Goal: Information Seeking & Learning: Learn about a topic

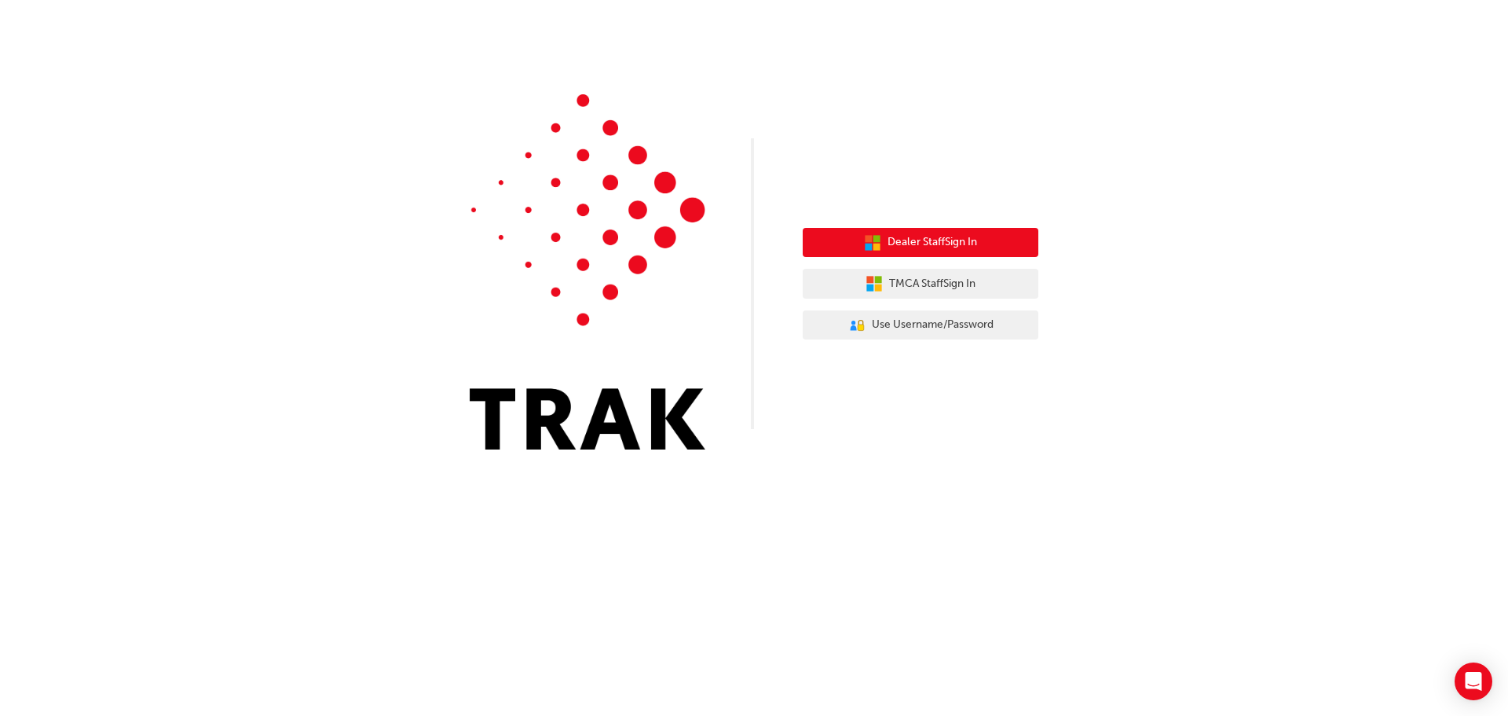
click at [968, 233] on button "Dealer Staff Sign In" at bounding box center [921, 243] width 236 height 30
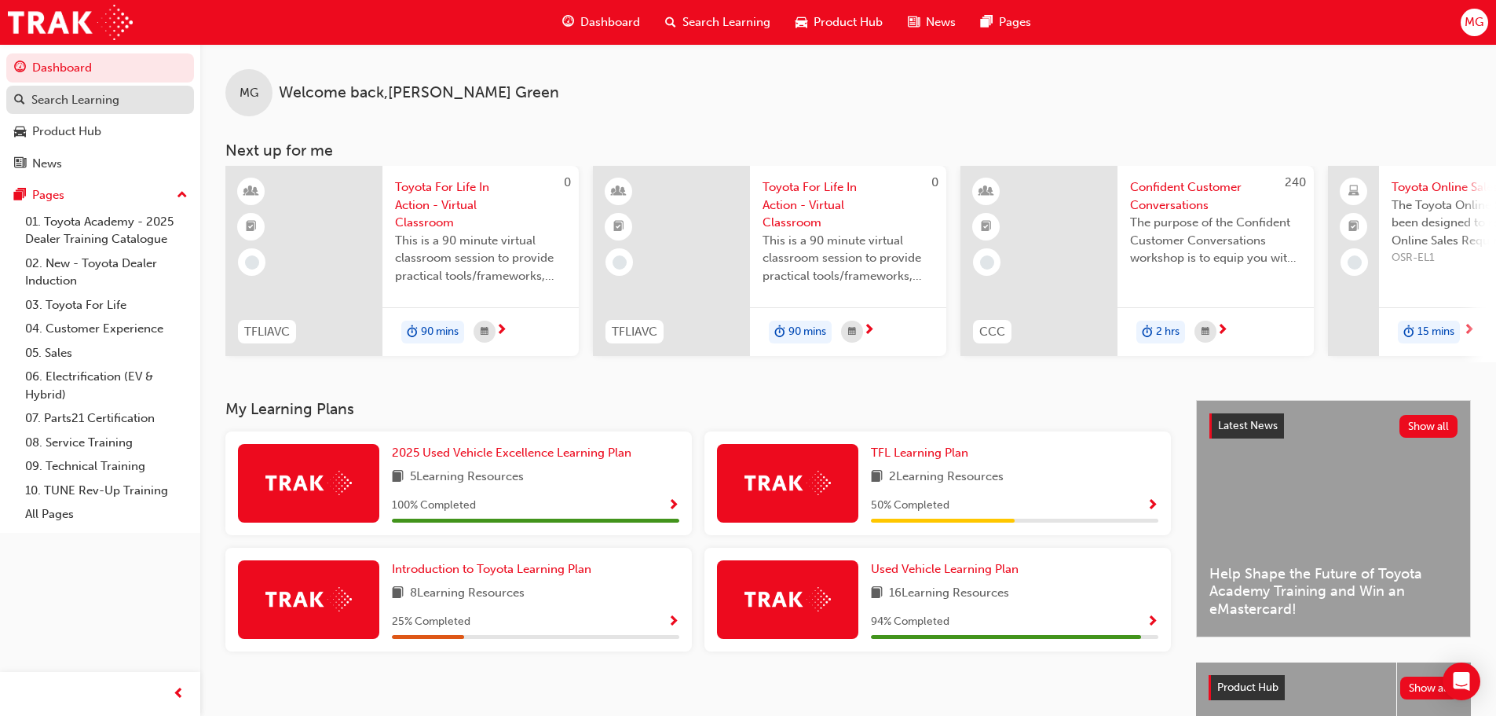
click at [84, 97] on div "Search Learning" at bounding box center [75, 100] width 88 height 18
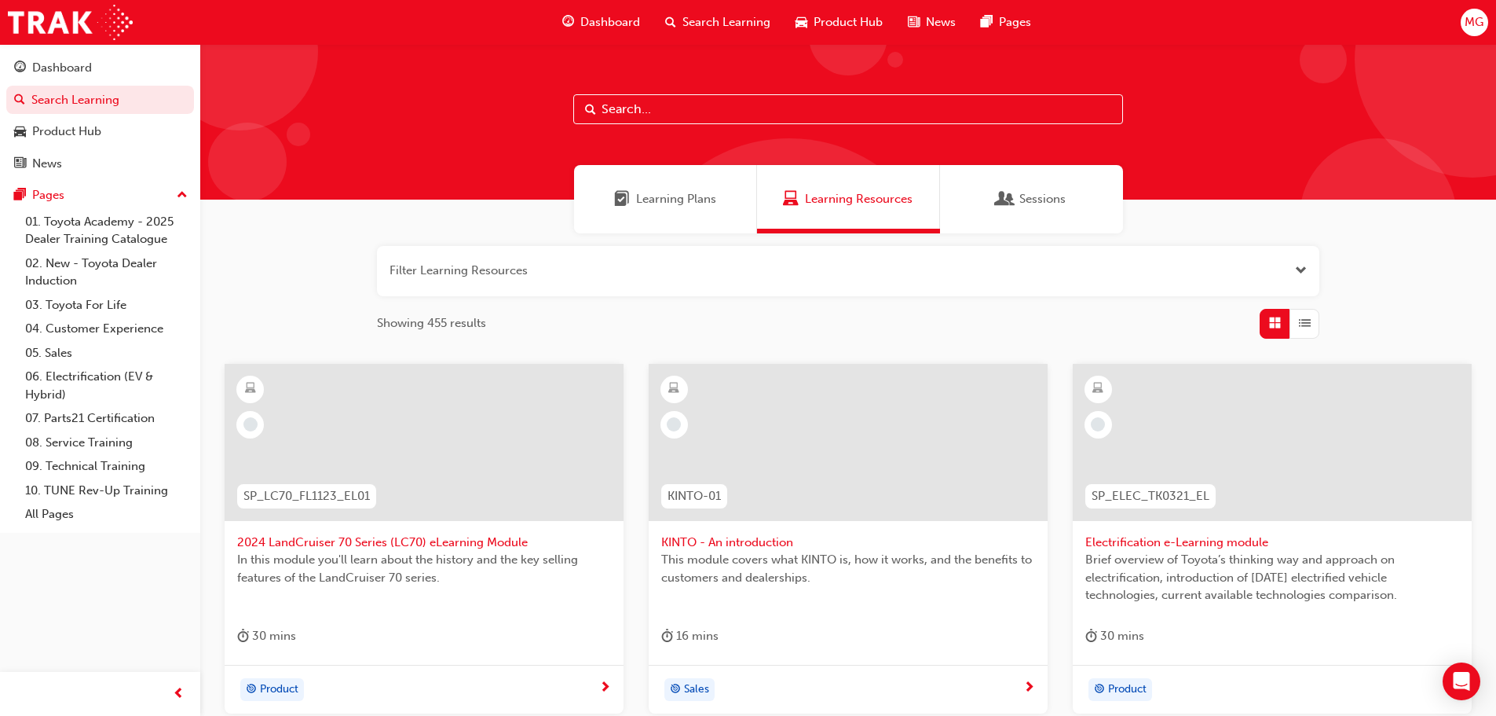
paste input "RAV4-PROD-EL"
type input "RAV4-PROD-EL"
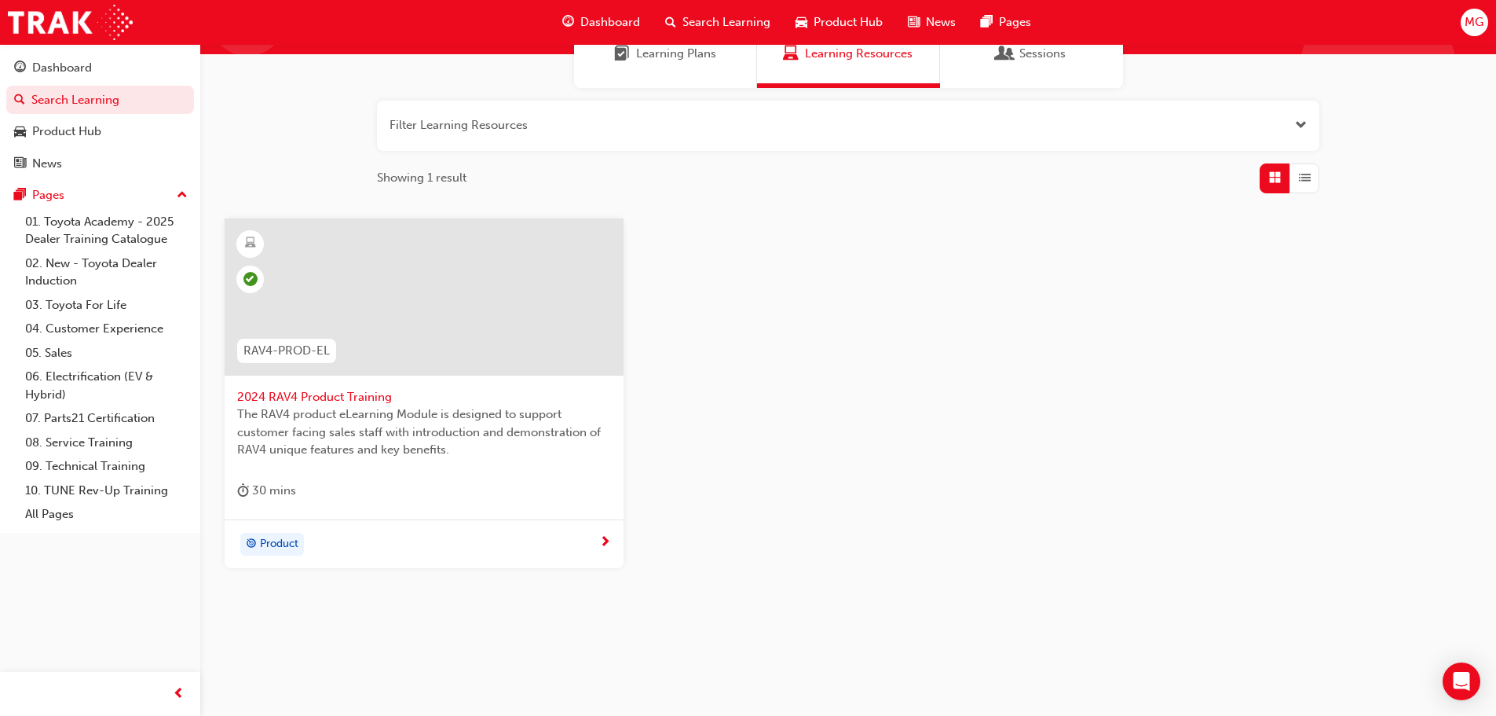
scroll to position [150, 0]
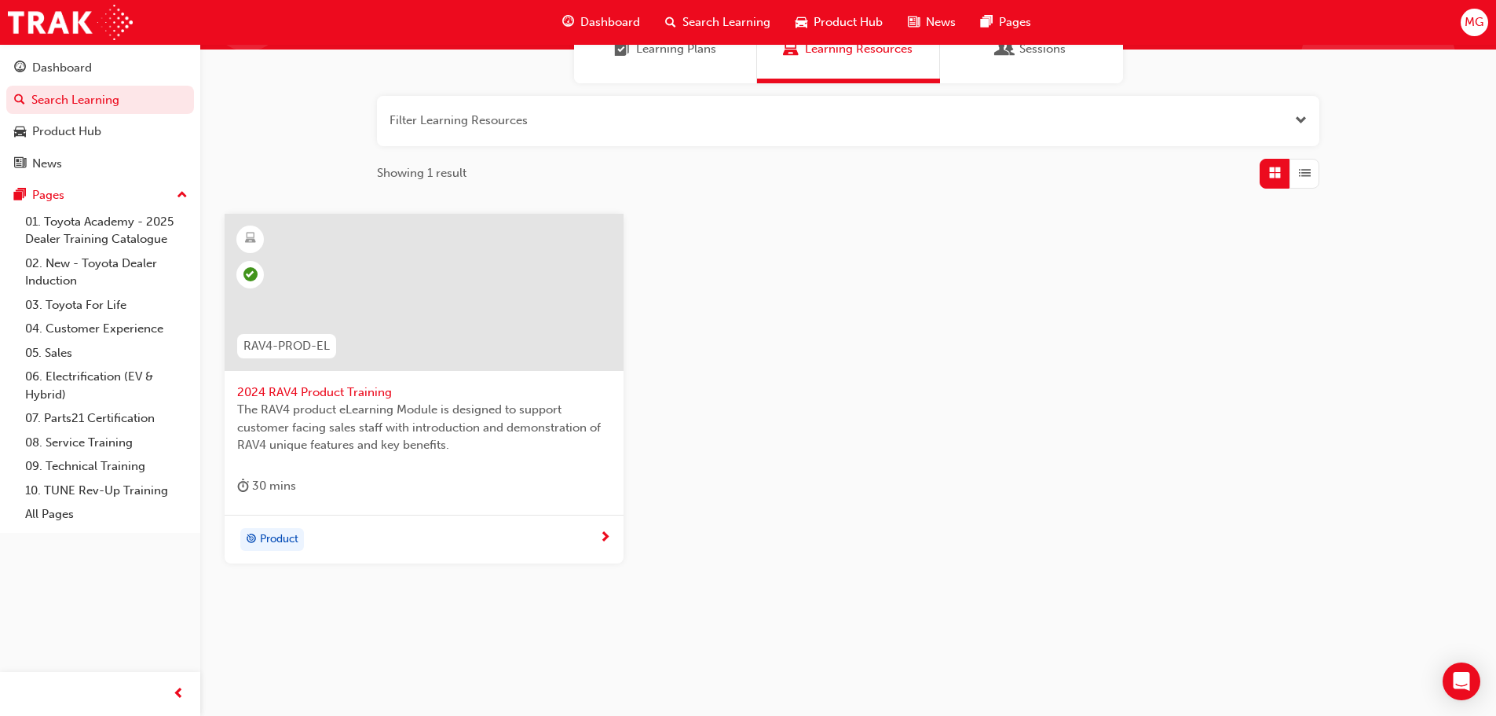
click at [419, 454] on div "The RAV4 product eLearning Module is designed to support customer facing sales …" at bounding box center [424, 432] width 374 height 63
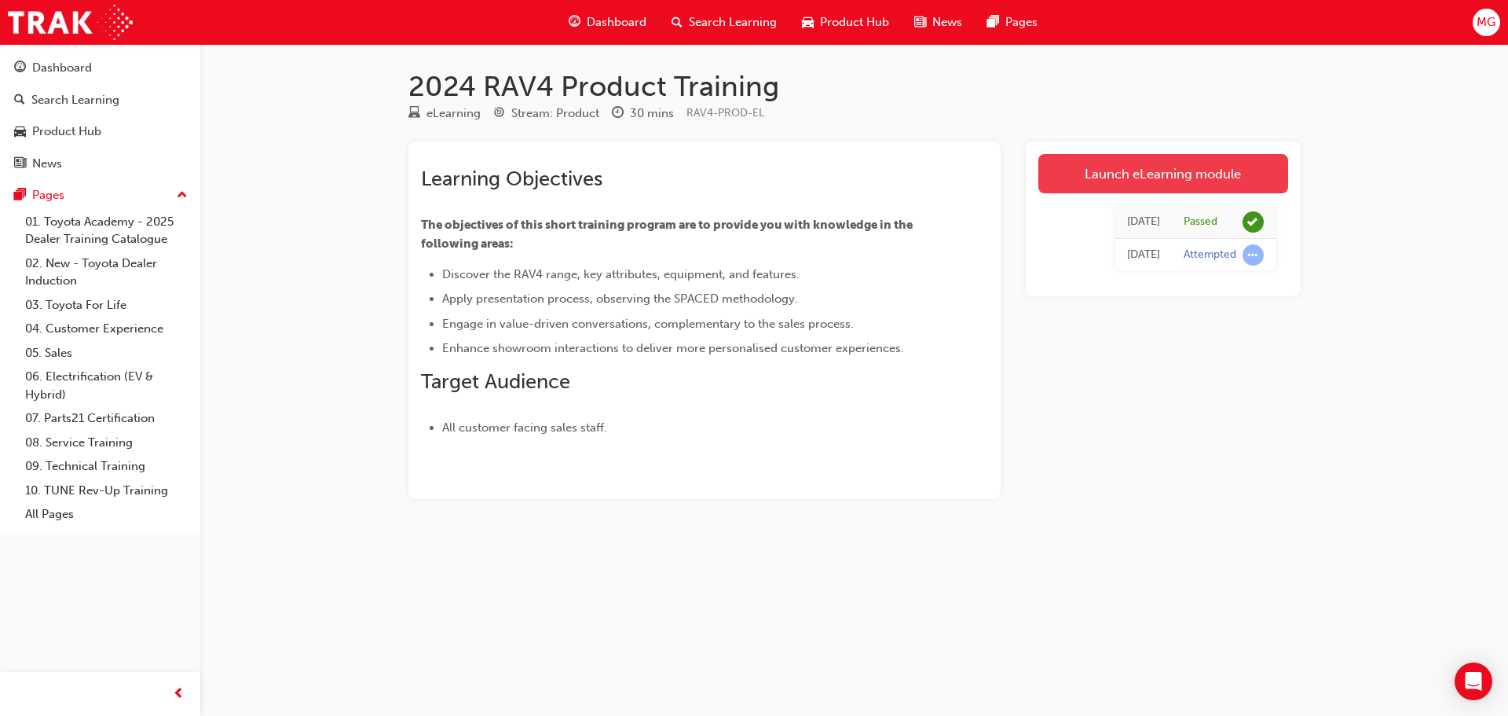
click at [1151, 161] on link "Launch eLearning module" at bounding box center [1163, 173] width 250 height 39
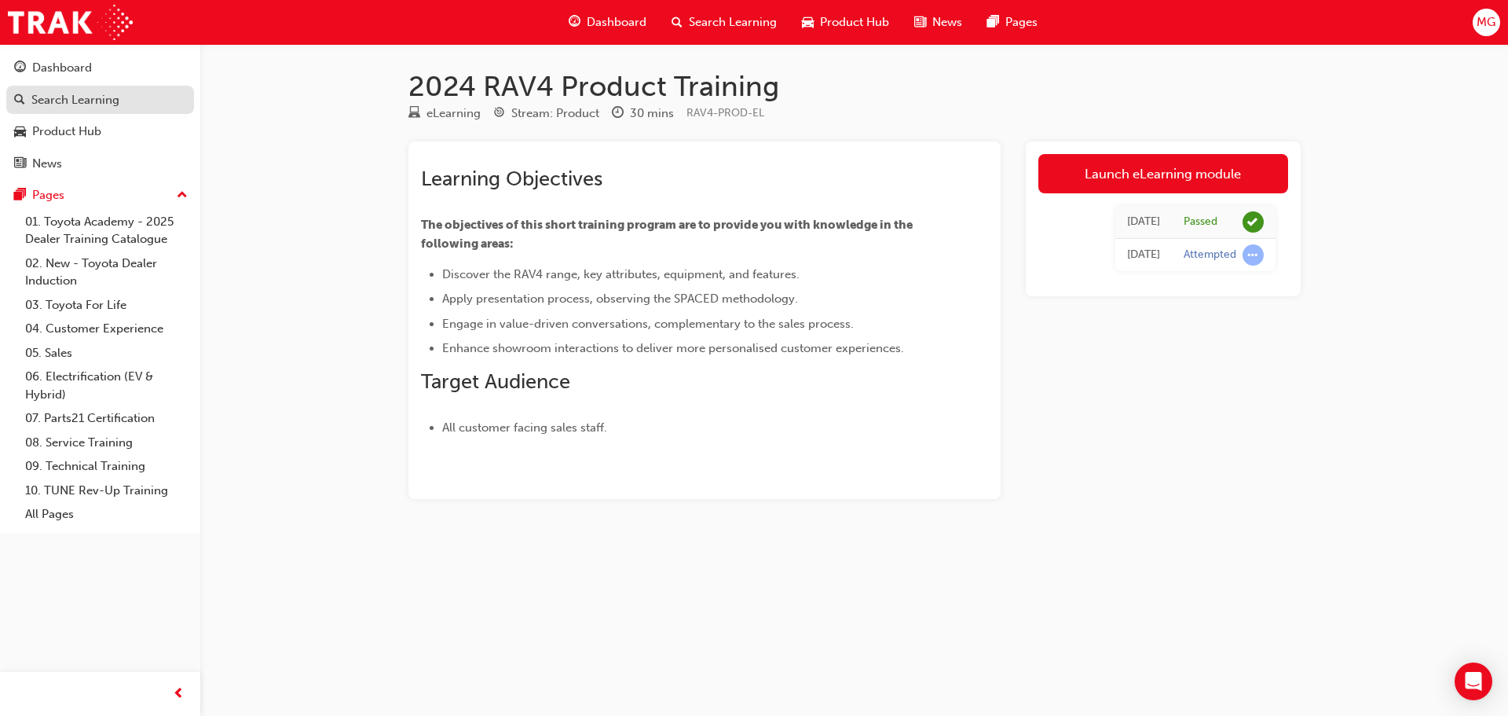
click at [82, 97] on div "Search Learning" at bounding box center [75, 100] width 88 height 18
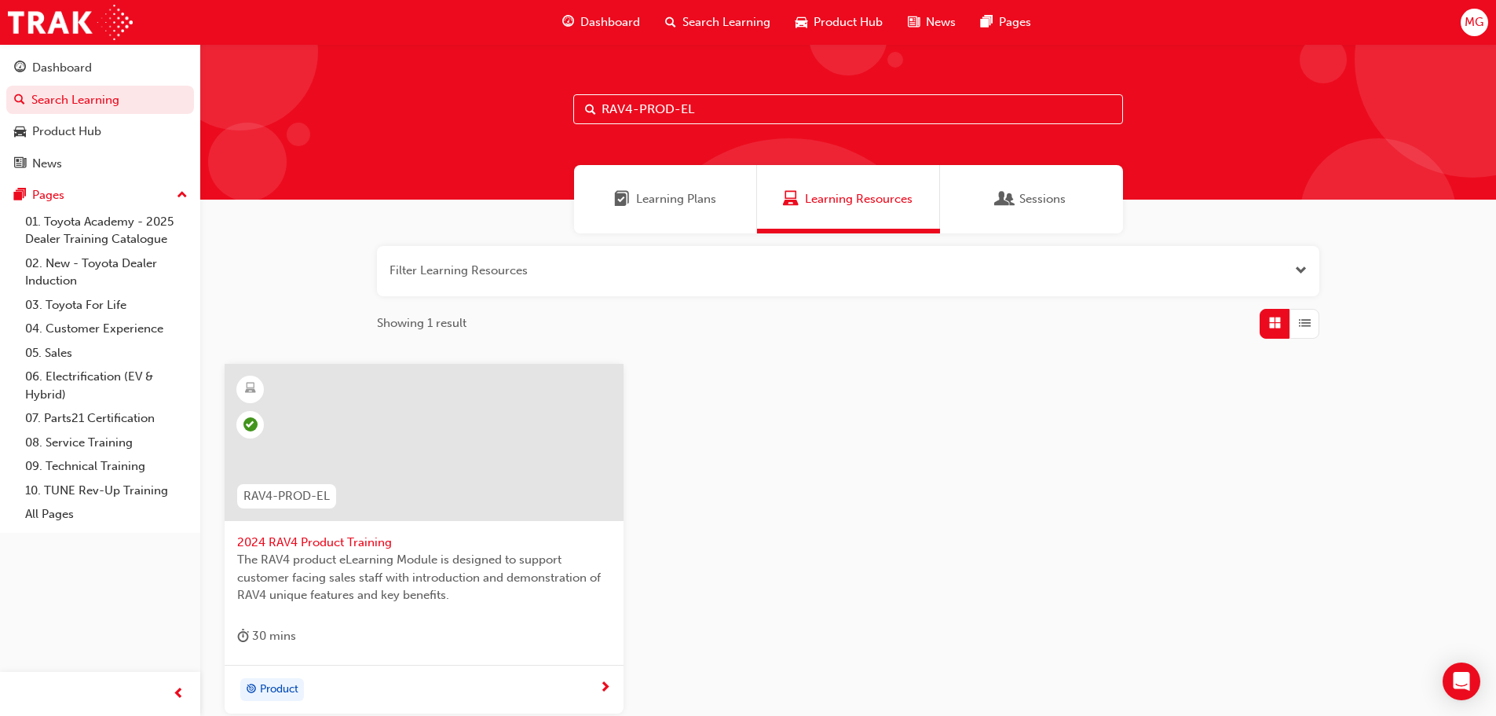
click at [752, 116] on input "RAV4-PROD-EL" at bounding box center [848, 109] width 550 height 30
type input "R"
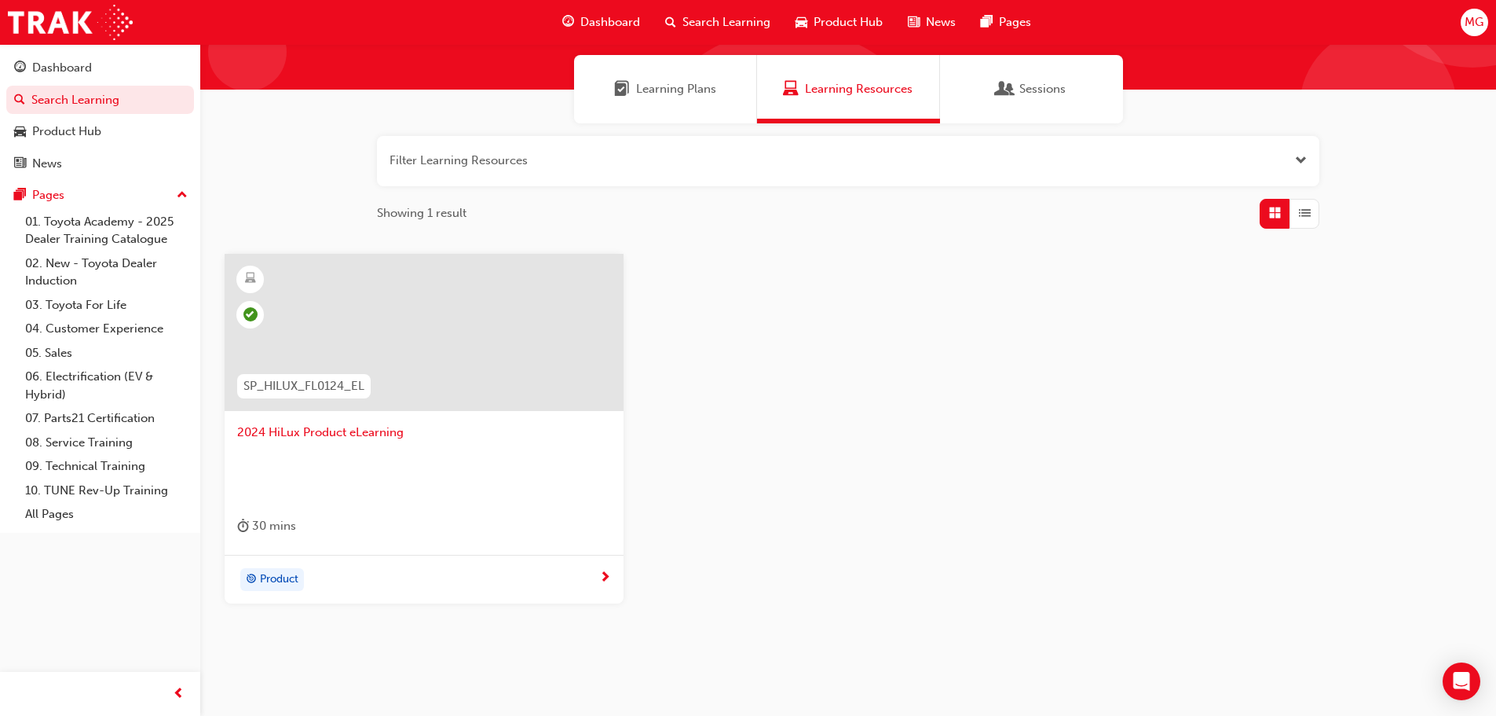
scroll to position [150, 0]
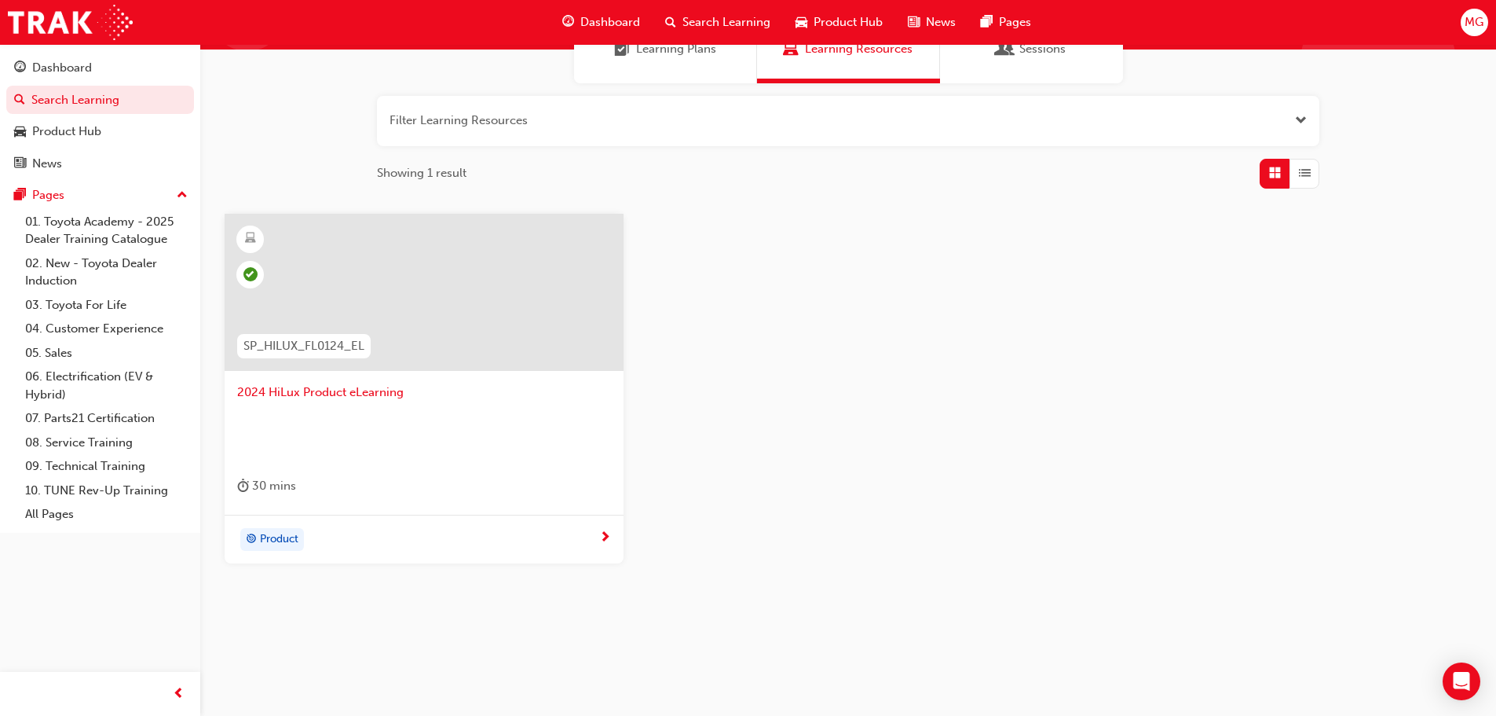
type input "SP_HILUX_FL0124_EL"
click at [404, 298] on div at bounding box center [424, 292] width 399 height 157
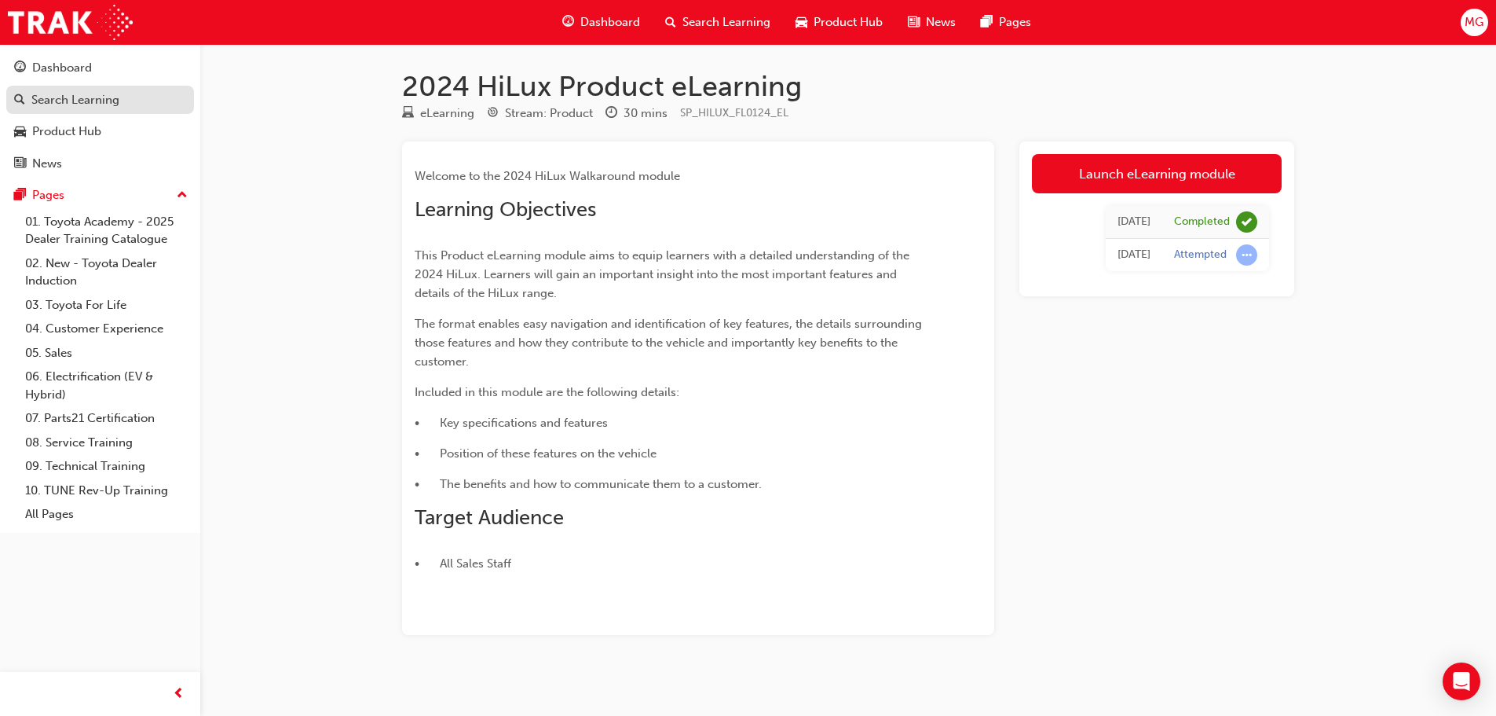
click at [53, 100] on div "Search Learning" at bounding box center [75, 100] width 88 height 18
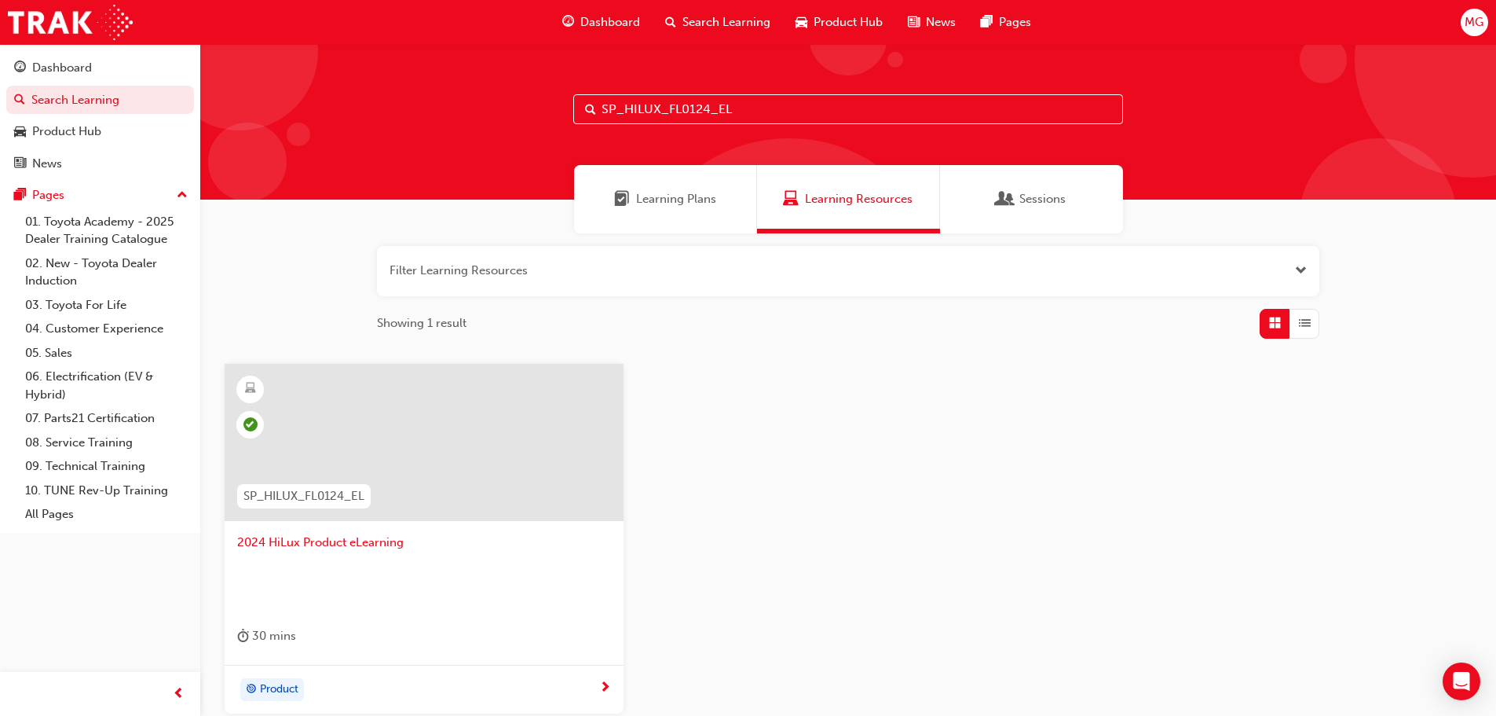
drag, startPoint x: 797, startPoint y: 108, endPoint x: 454, endPoint y: 87, distance: 343.8
click at [455, 87] on div "SP_HILUX_FL0124_EL" at bounding box center [848, 122] width 1296 height 156
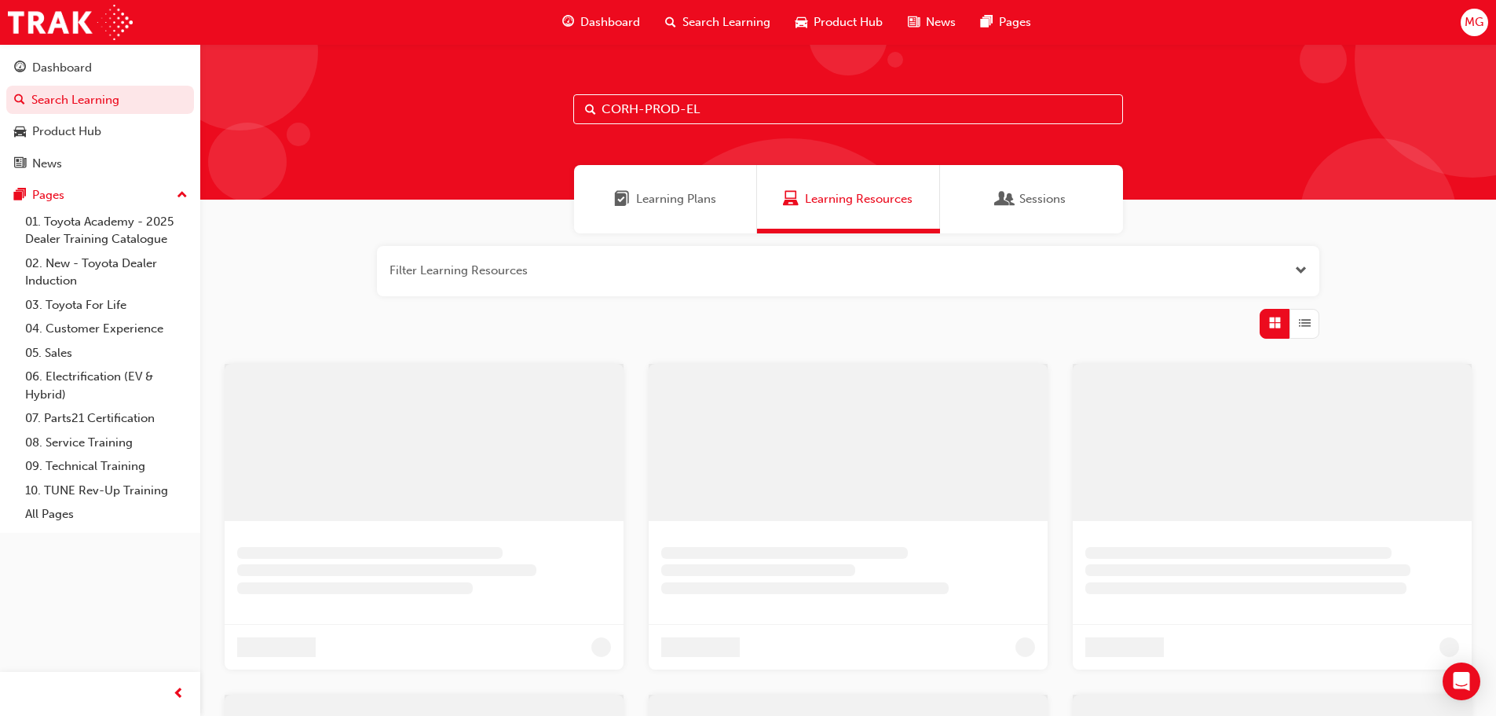
type input "CORH-PROD-EL"
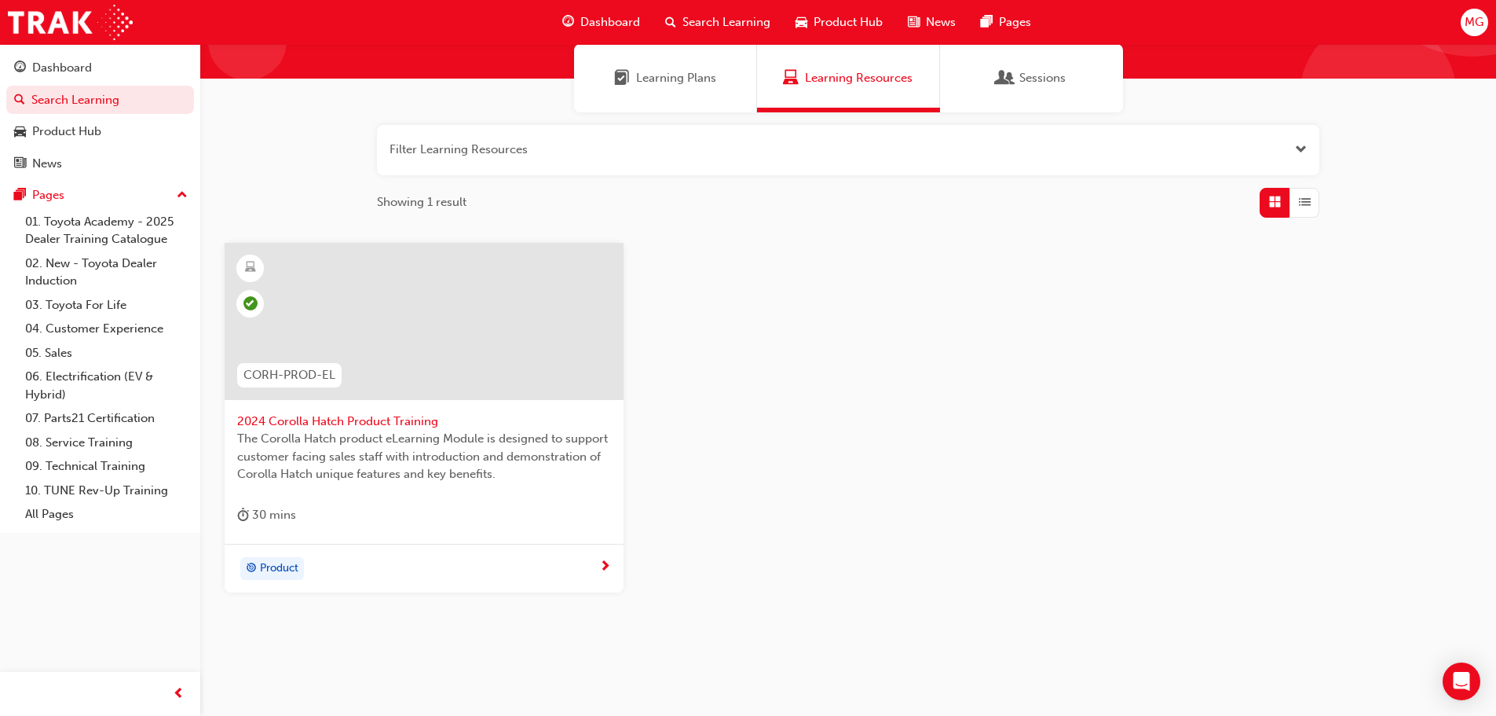
scroll to position [150, 0]
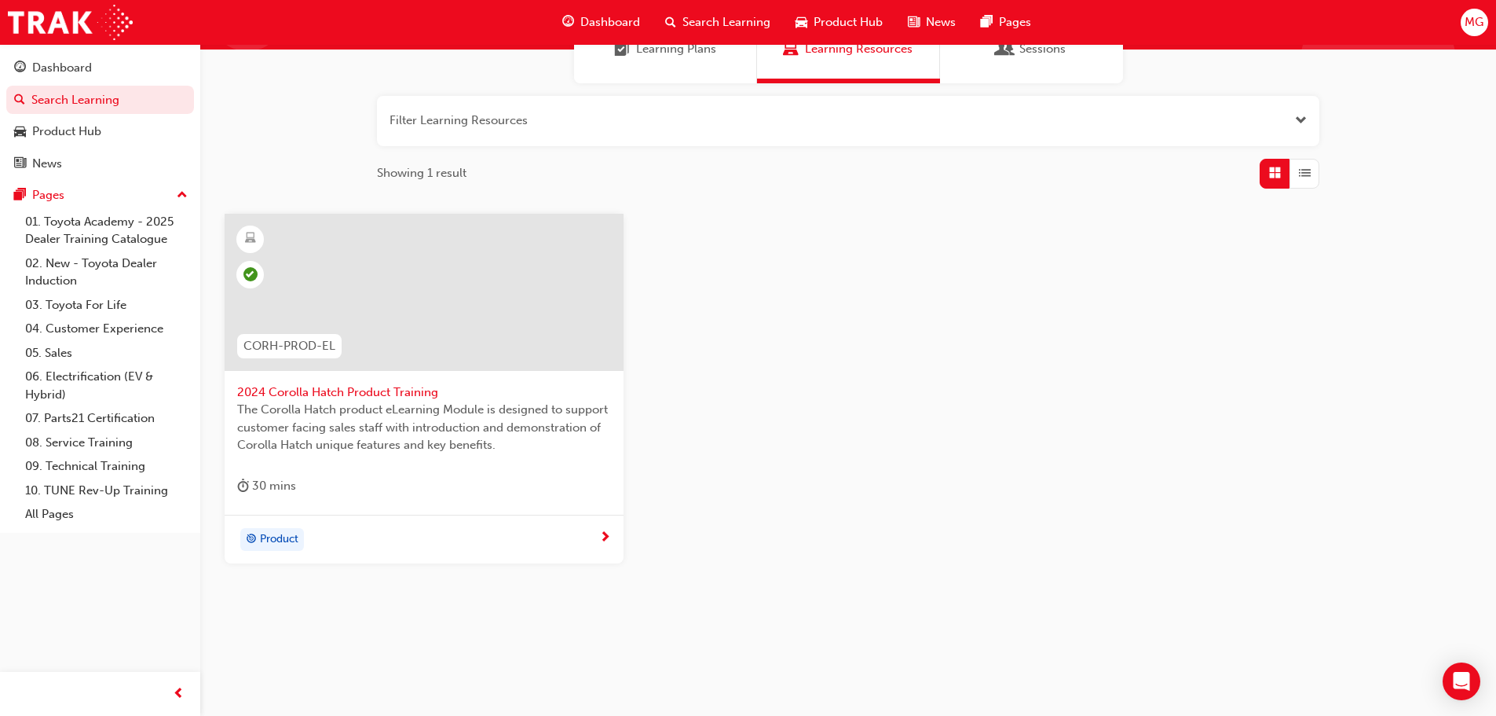
click at [390, 407] on span "The Corolla Hatch product eLearning Module is designed to support customer faci…" at bounding box center [424, 427] width 374 height 53
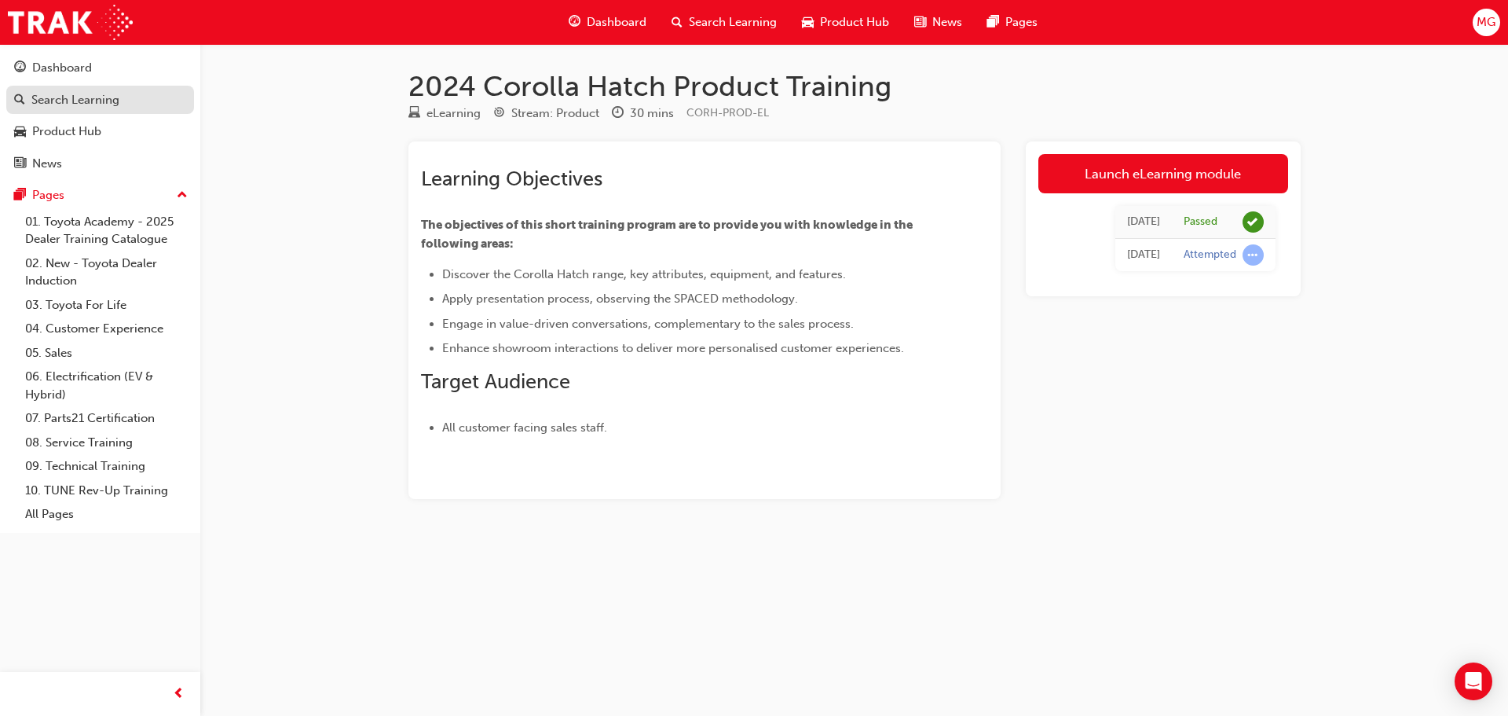
click at [93, 97] on div "Search Learning" at bounding box center [75, 100] width 88 height 18
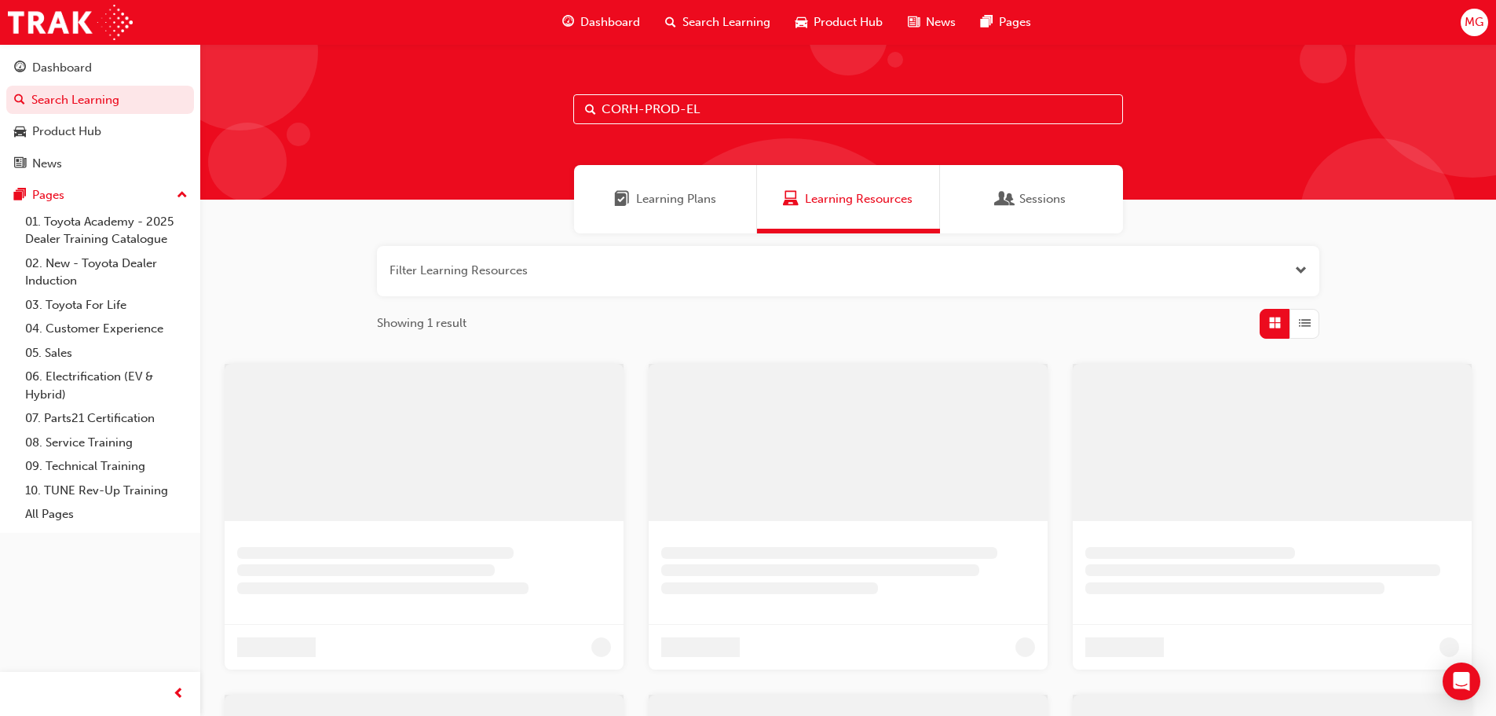
drag, startPoint x: 548, startPoint y: 89, endPoint x: 280, endPoint y: 52, distance: 271.1
click at [290, 52] on div "CORH-PROD-EL" at bounding box center [848, 122] width 1296 height 156
type input "SP_MTC_NM0921_EL"
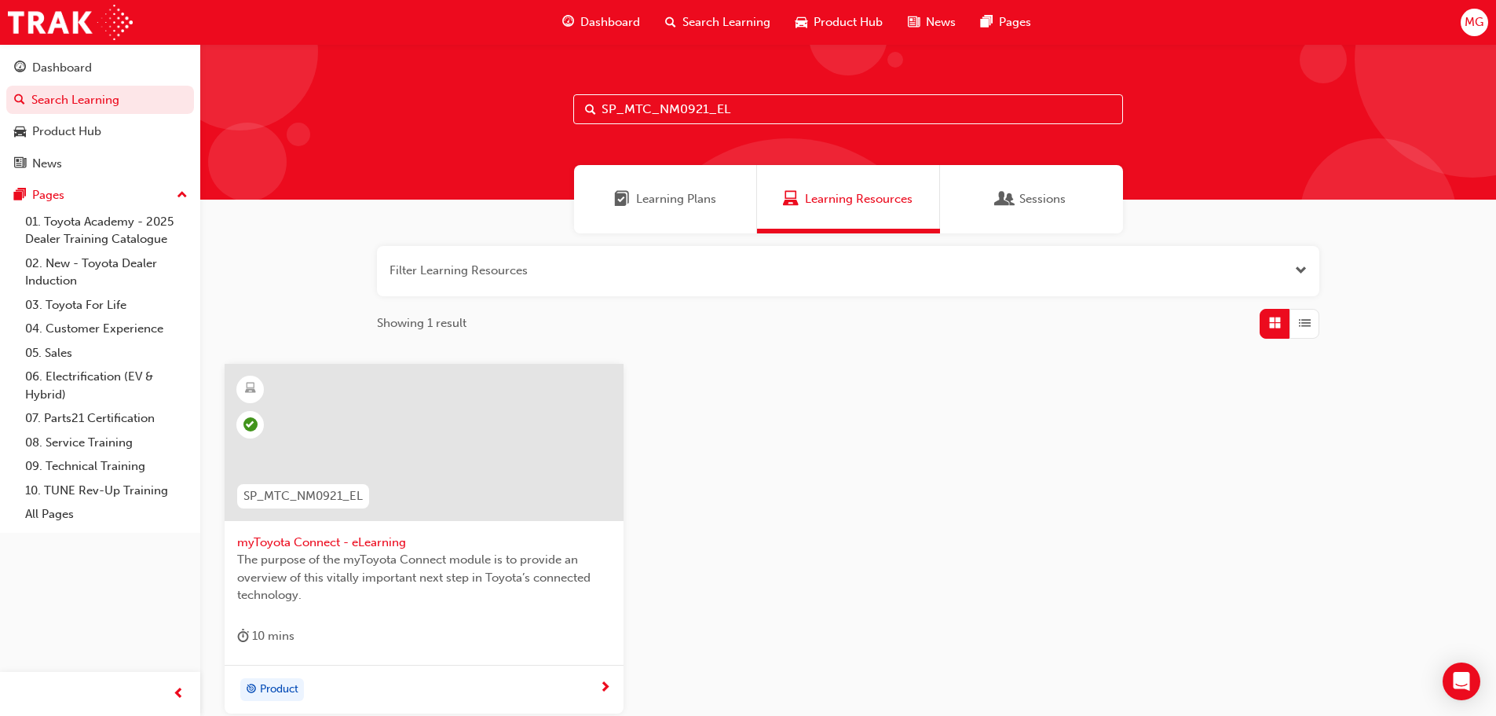
click at [397, 503] on div at bounding box center [424, 442] width 399 height 157
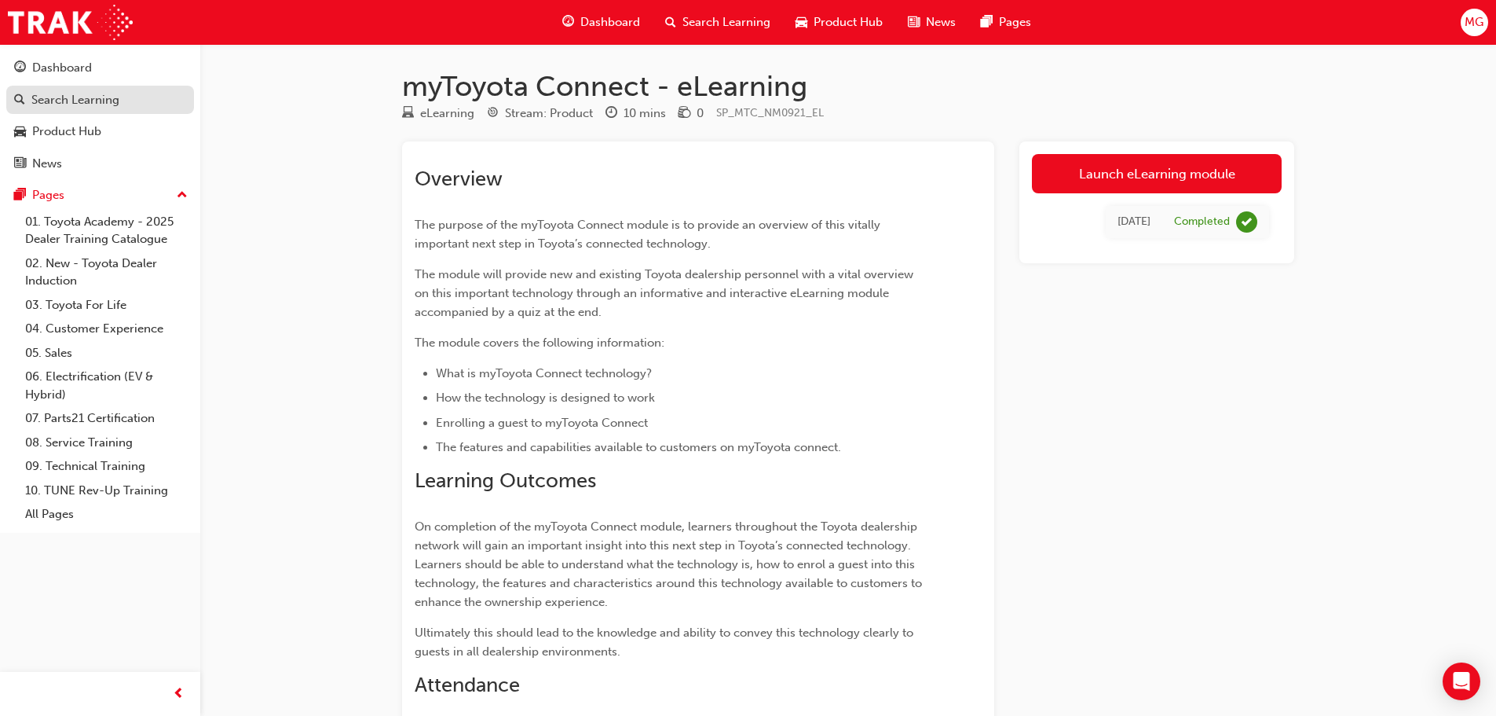
click at [49, 104] on div "Search Learning" at bounding box center [75, 100] width 88 height 18
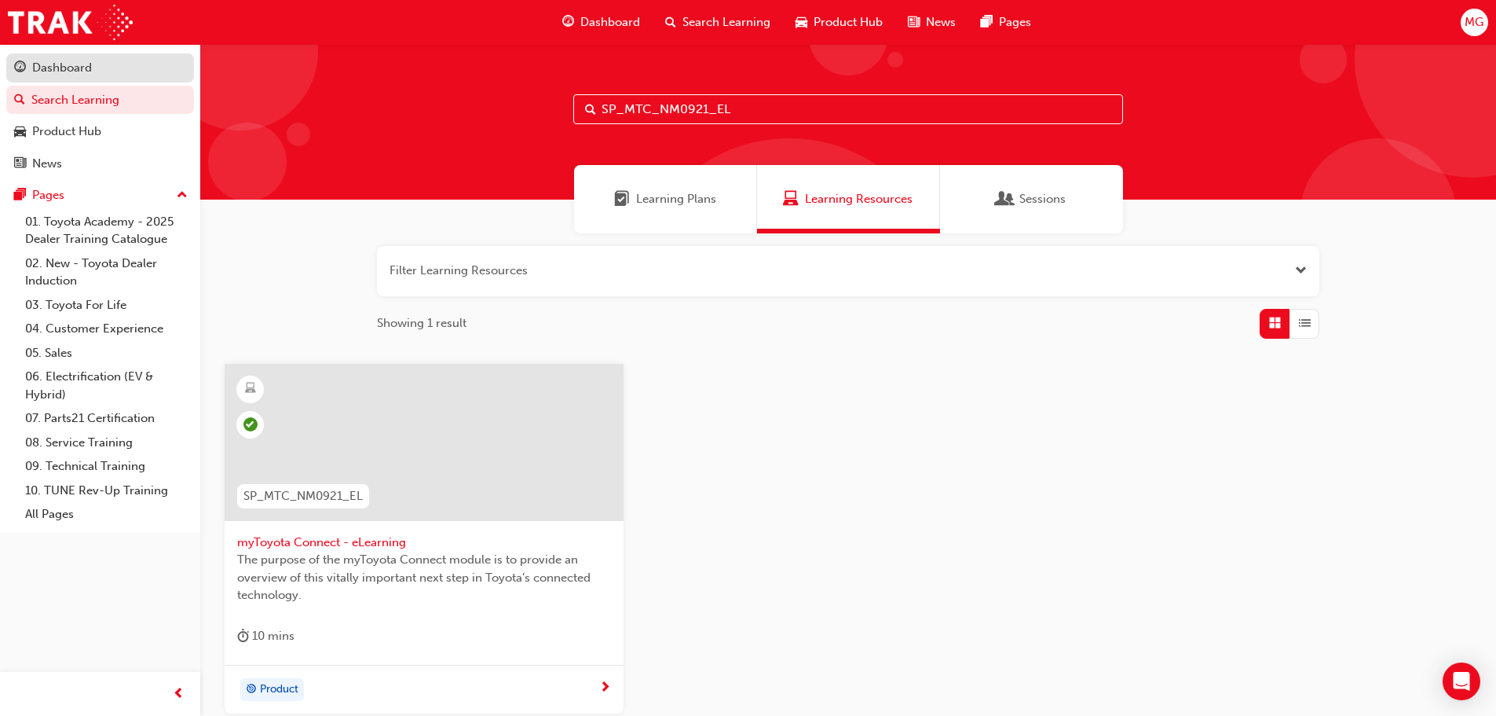
drag, startPoint x: 757, startPoint y: 115, endPoint x: 138, endPoint y: 57, distance: 621.7
click at [138, 57] on div "Dashboard Search Learning Product Hub News Pages Pages 01. Toyota Academy - 202…" at bounding box center [748, 433] width 1496 height 866
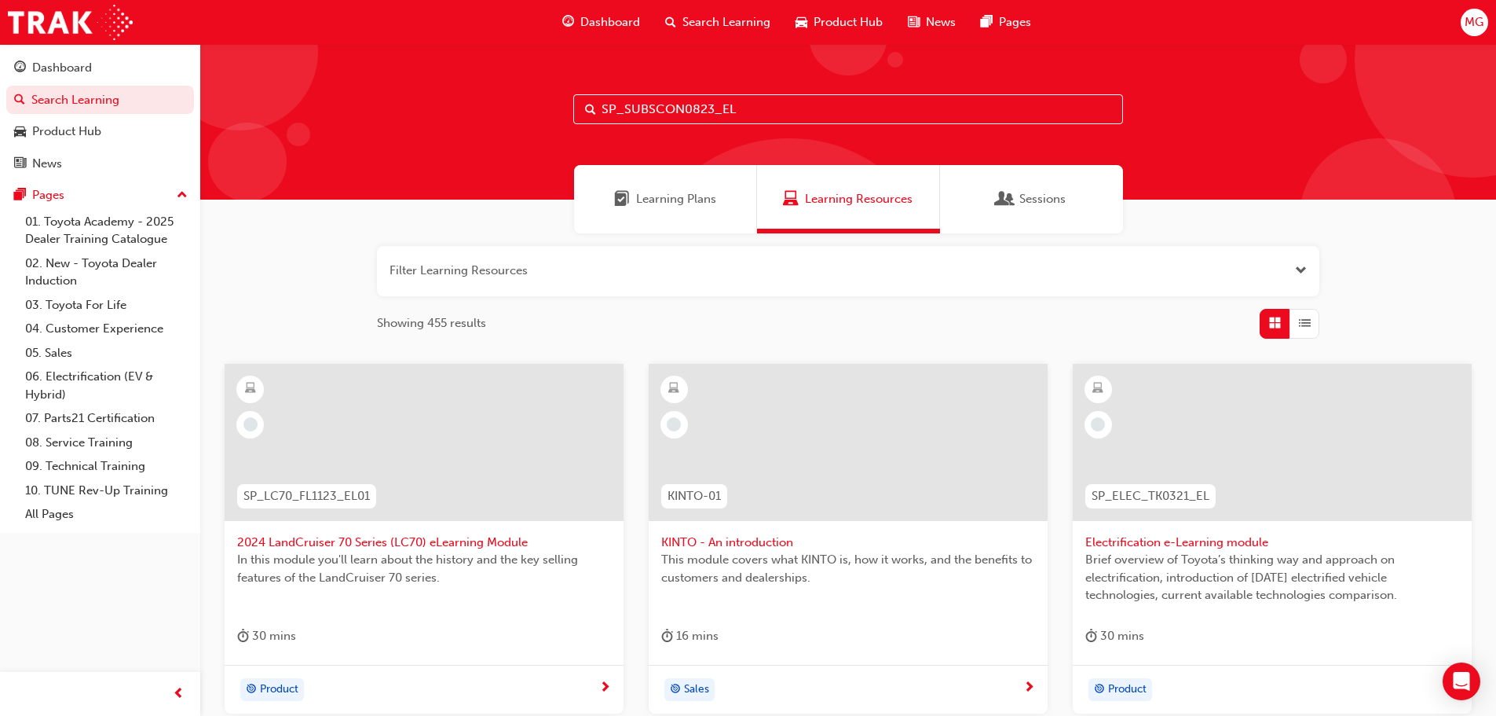
type input "SP_SUBSCON0823_EL"
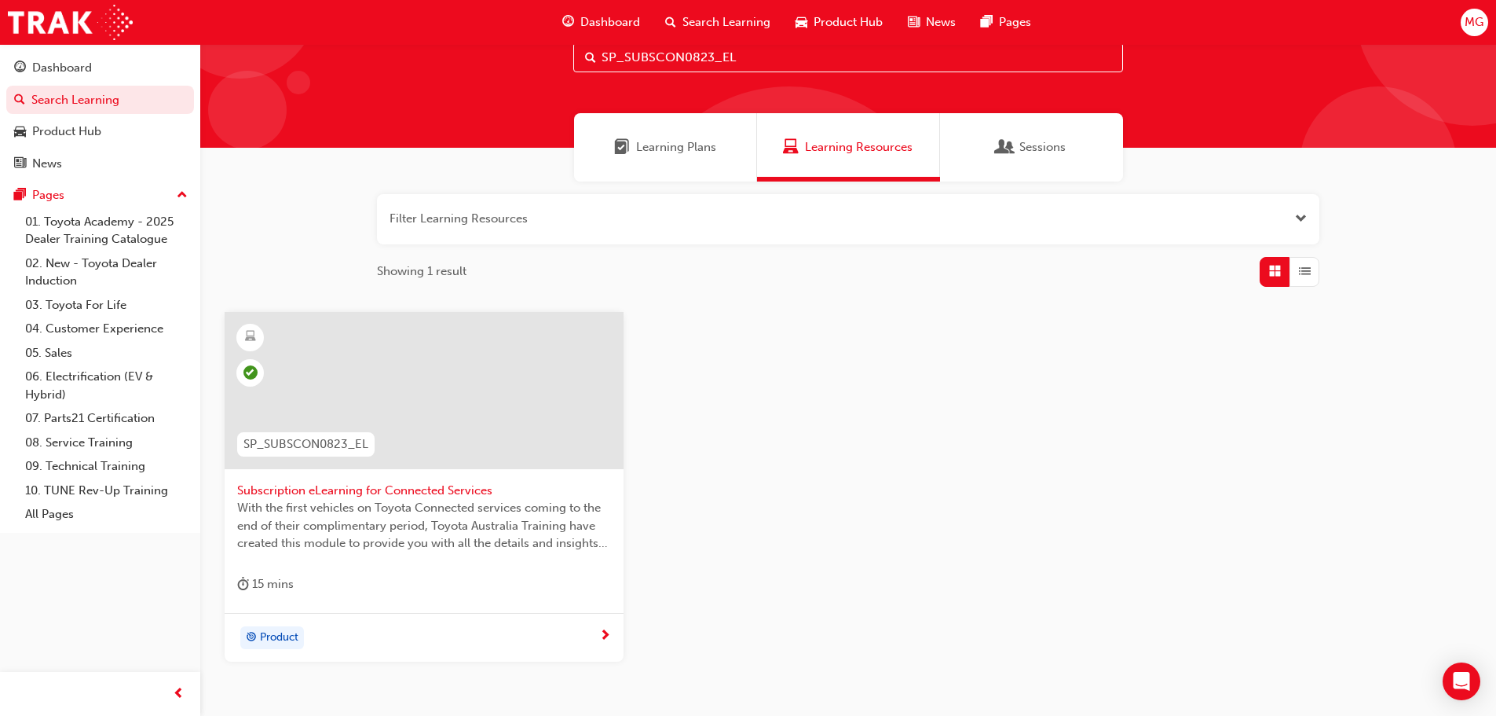
scroll to position [53, 0]
